Goal: Task Accomplishment & Management: Manage account settings

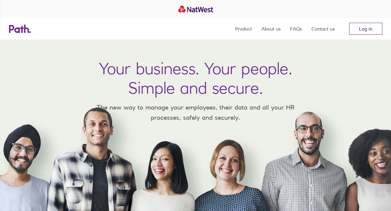
click at [365, 29] on link "Log in" at bounding box center [365, 29] width 33 height 12
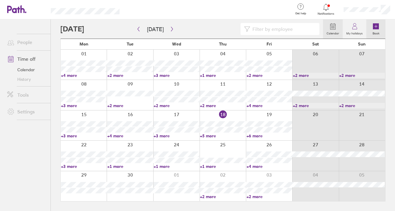
click at [376, 27] on icon at bounding box center [376, 26] width 6 height 6
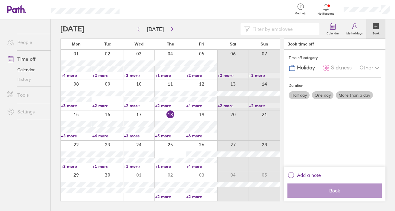
click at [378, 27] on icon at bounding box center [376, 26] width 6 height 6
click at [301, 94] on label "Half day" at bounding box center [299, 95] width 21 height 8
click at [0, 0] on input "Half day" at bounding box center [0, 0] width 0 height 0
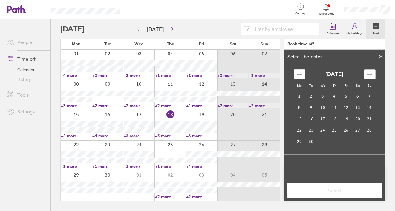
click at [371, 74] on icon "Move forward to switch to the next month." at bounding box center [370, 74] width 6 height 6
click at [346, 118] on td "17" at bounding box center [347, 118] width 12 height 11
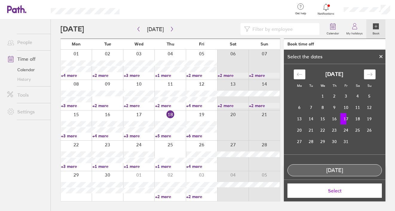
click at [346, 119] on td "17" at bounding box center [347, 118] width 12 height 11
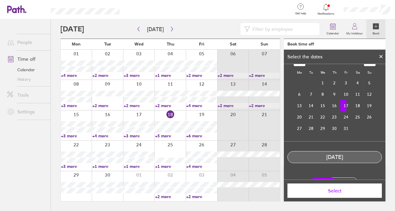
scroll to position [24, 0]
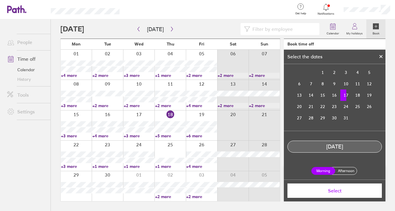
click at [348, 171] on label "Afternoon" at bounding box center [346, 170] width 24 height 7
click at [0, 0] on input "Afternoon" at bounding box center [0, 0] width 0 height 0
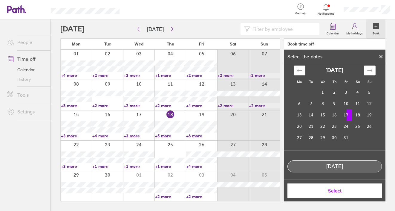
scroll to position [10, 0]
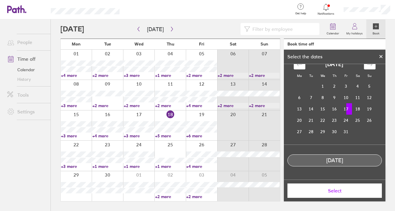
click at [344, 190] on span "Select" at bounding box center [335, 190] width 86 height 5
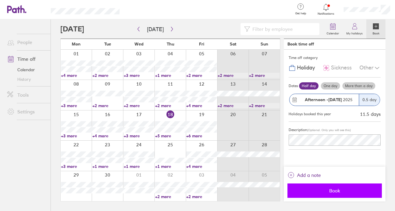
click at [344, 190] on span "Book" at bounding box center [335, 190] width 86 height 5
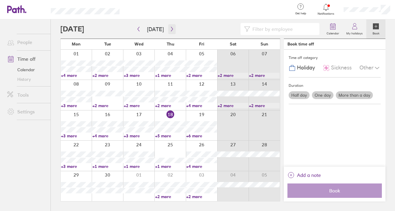
click at [170, 29] on icon "button" at bounding box center [172, 29] width 4 height 5
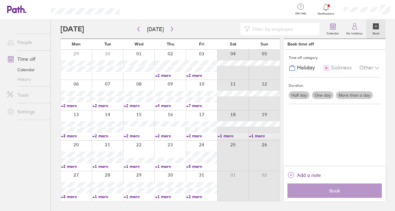
click at [199, 136] on link "+2 more" at bounding box center [201, 135] width 31 height 5
